Goal: Task Accomplishment & Management: Use online tool/utility

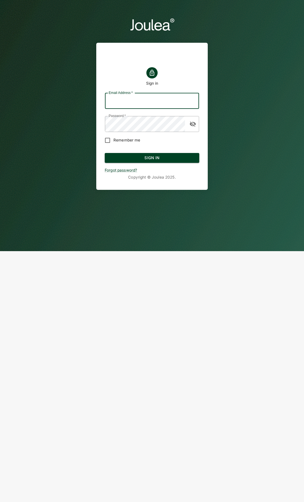
type input "[EMAIL_ADDRESS][DOMAIN_NAME]"
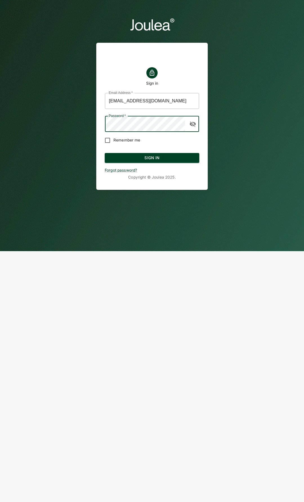
click at [80, 118] on header "Sign in Email Address   * [EMAIL_ADDRESS][DOMAIN_NAME] Email Address   * Passwo…" at bounding box center [152, 103] width 304 height 207
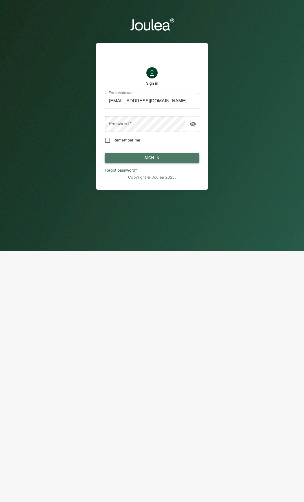
click at [122, 159] on button "Sign In" at bounding box center [152, 158] width 95 height 10
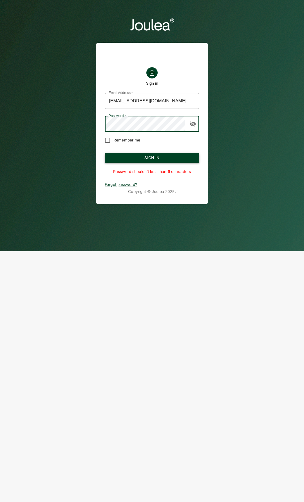
click at [135, 161] on button "Sign In" at bounding box center [152, 158] width 95 height 10
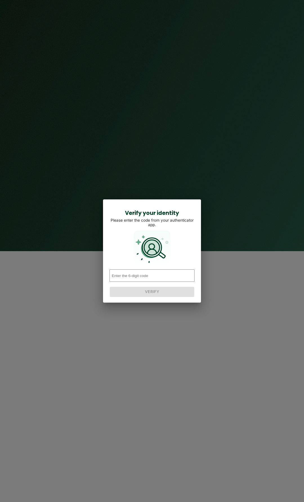
click at [145, 278] on input "number" at bounding box center [151, 276] width 85 height 12
type input "220140"
click at [159, 291] on button "Verify" at bounding box center [152, 292] width 84 height 10
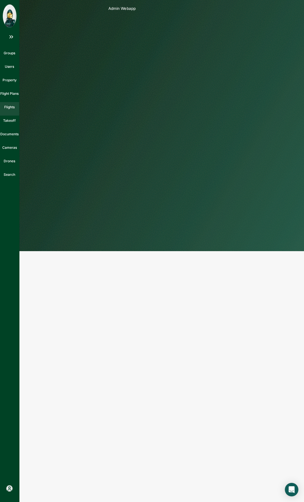
click at [9, 106] on p "Flights" at bounding box center [9, 107] width 10 height 5
click at [48, 9] on button "Fetch Flights" at bounding box center [48, 11] width 36 height 10
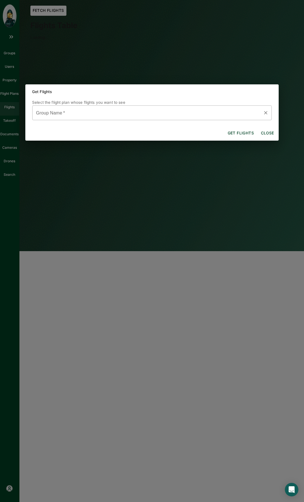
click at [86, 114] on input "Group Name   *" at bounding box center [148, 113] width 226 height 10
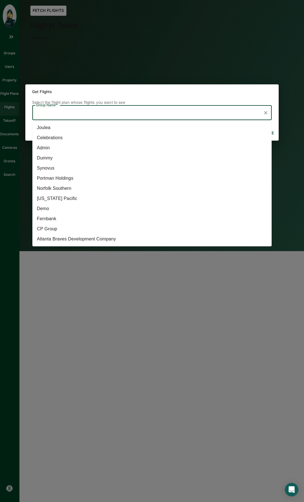
click at [70, 201] on li "[US_STATE] Pacific" at bounding box center [151, 199] width 239 height 10
type input "[US_STATE] Pacific"
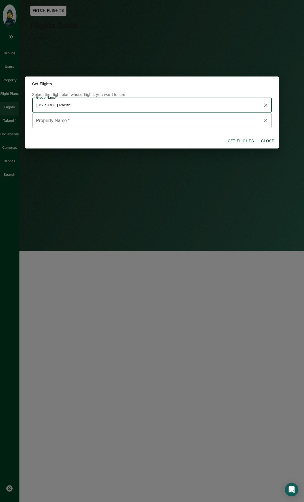
click at [77, 122] on input "Property Name   *" at bounding box center [148, 121] width 226 height 10
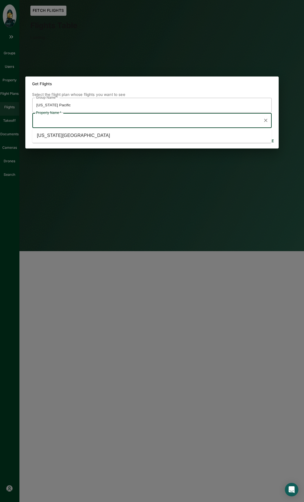
click at [74, 133] on li "[US_STATE][GEOGRAPHIC_DATA]" at bounding box center [151, 136] width 239 height 10
type input "[US_STATE][GEOGRAPHIC_DATA]"
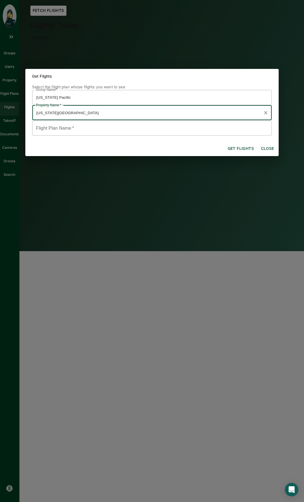
click at [74, 133] on div "Flight Plan Name   *" at bounding box center [152, 127] width 240 height 15
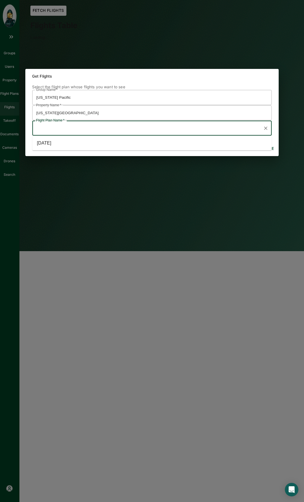
click at [72, 142] on li "[DATE]" at bounding box center [151, 143] width 239 height 10
type input "[DATE]"
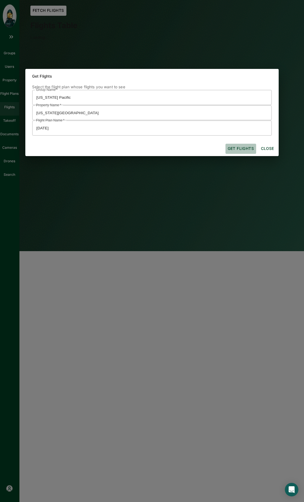
click at [236, 148] on button "Get flights" at bounding box center [240, 149] width 31 height 10
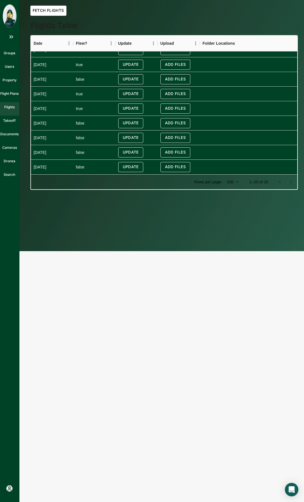
scroll to position [174, 0]
click at [5, 93] on p "Flight Plans" at bounding box center [9, 93] width 18 height 5
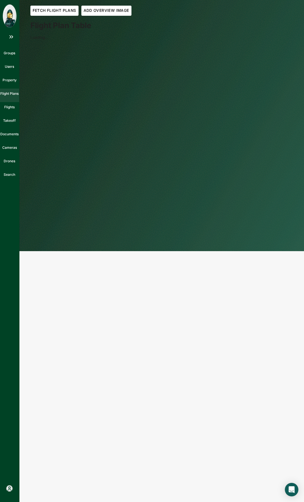
click at [64, 12] on button "Fetch Flight Plans" at bounding box center [54, 11] width 48 height 10
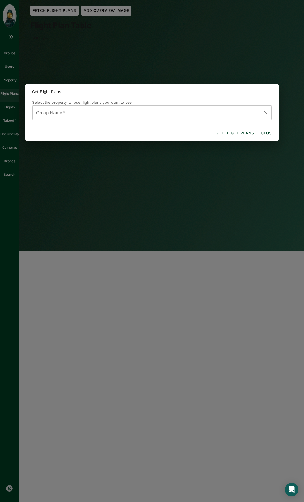
click at [57, 110] on div "Group Name   * Group Name   *" at bounding box center [152, 112] width 240 height 15
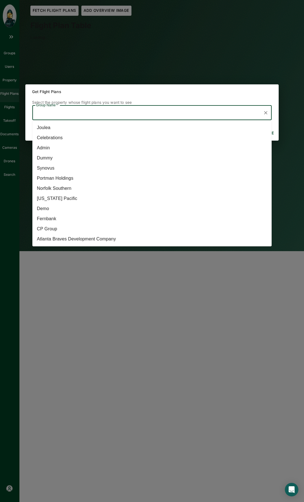
click at [61, 200] on li "[US_STATE] Pacific" at bounding box center [151, 199] width 239 height 10
type input "[US_STATE] Pacific"
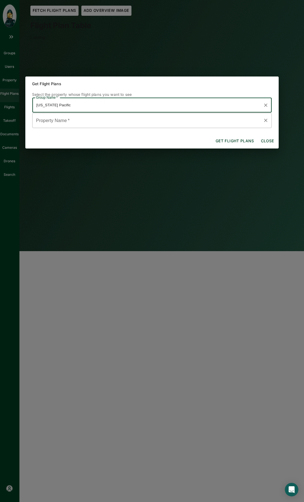
click at [74, 122] on input "Property Name   *" at bounding box center [148, 121] width 226 height 10
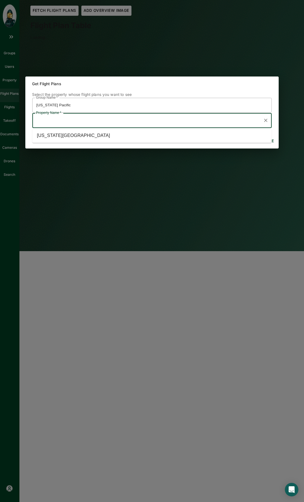
click at [73, 133] on li "[US_STATE][GEOGRAPHIC_DATA]" at bounding box center [151, 136] width 239 height 10
type input "[US_STATE][GEOGRAPHIC_DATA]"
click at [237, 141] on button "Get flight plans" at bounding box center [234, 141] width 43 height 10
